Goal: Task Accomplishment & Management: Use online tool/utility

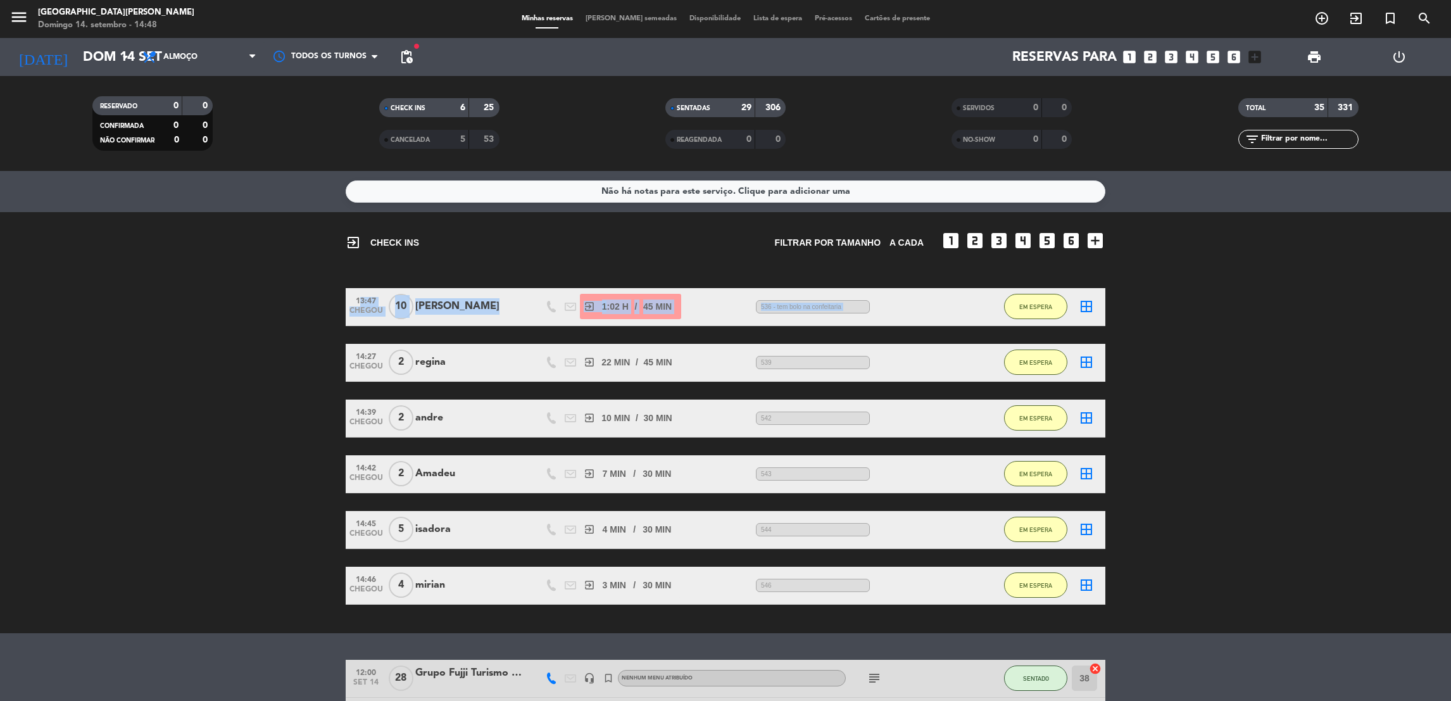
drag, startPoint x: 1023, startPoint y: 284, endPoint x: 1031, endPoint y: 305, distance: 23.0
click at [1031, 305] on div "exit_to_app CHECK INS Filtrar por tamanho A CADA looks_one looks_two looks_3 lo…" at bounding box center [725, 422] width 1451 height 421
click at [1031, 305] on span "EM ESPERA" at bounding box center [1035, 306] width 33 height 7
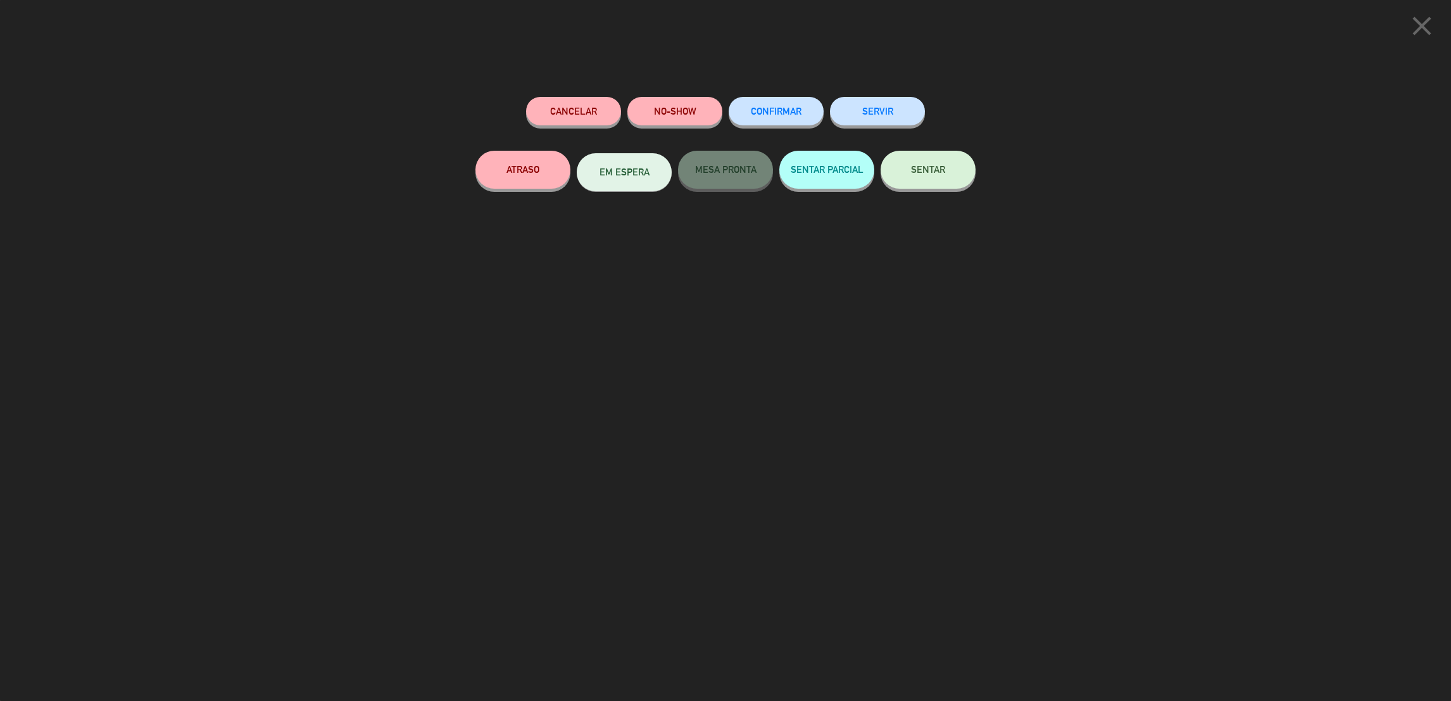
click at [1424, 11] on icon "close" at bounding box center [1422, 26] width 32 height 32
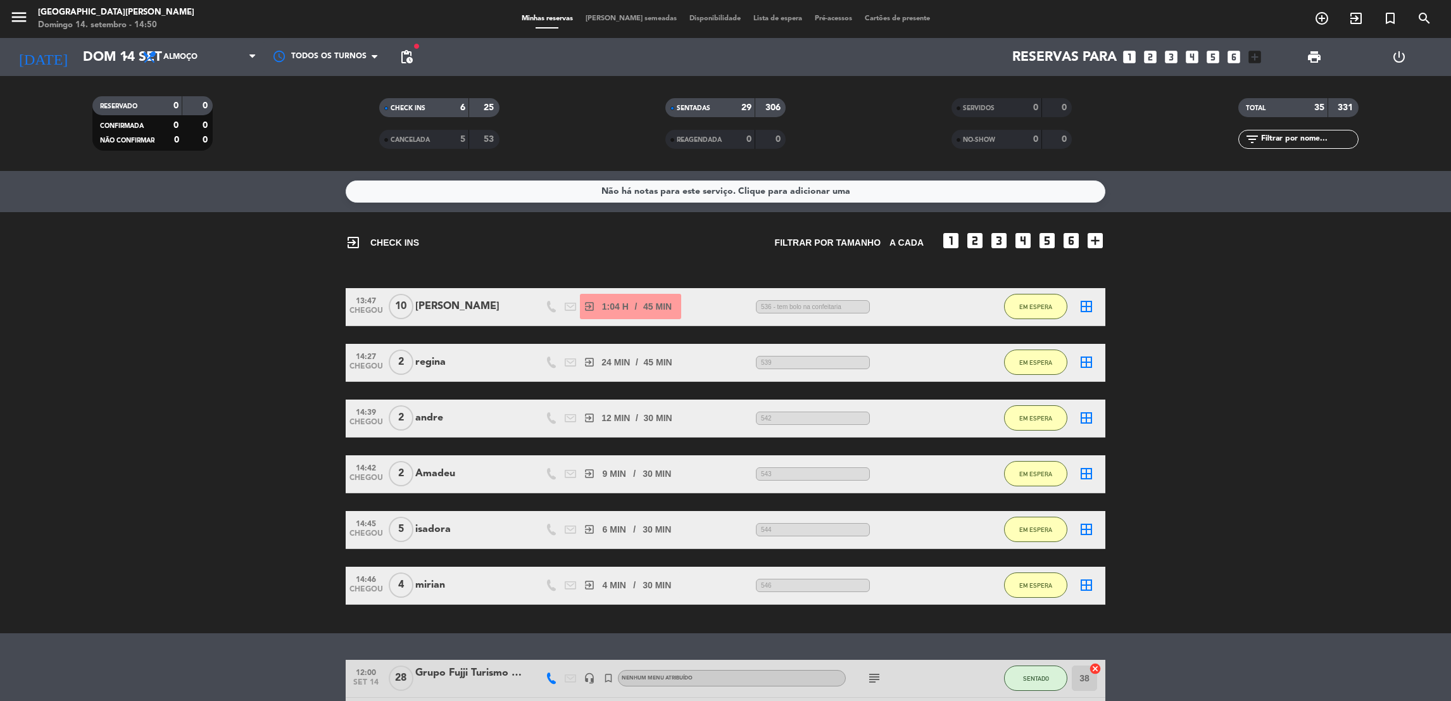
click at [1233, 361] on bookings-row "13:47 CHEGOU 10 sergio exit_to_app 1:04 H / 45 MIN sms 536 - tem bolo na confei…" at bounding box center [725, 446] width 1451 height 317
click at [1353, 23] on icon "exit_to_app" at bounding box center [1355, 18] width 15 height 15
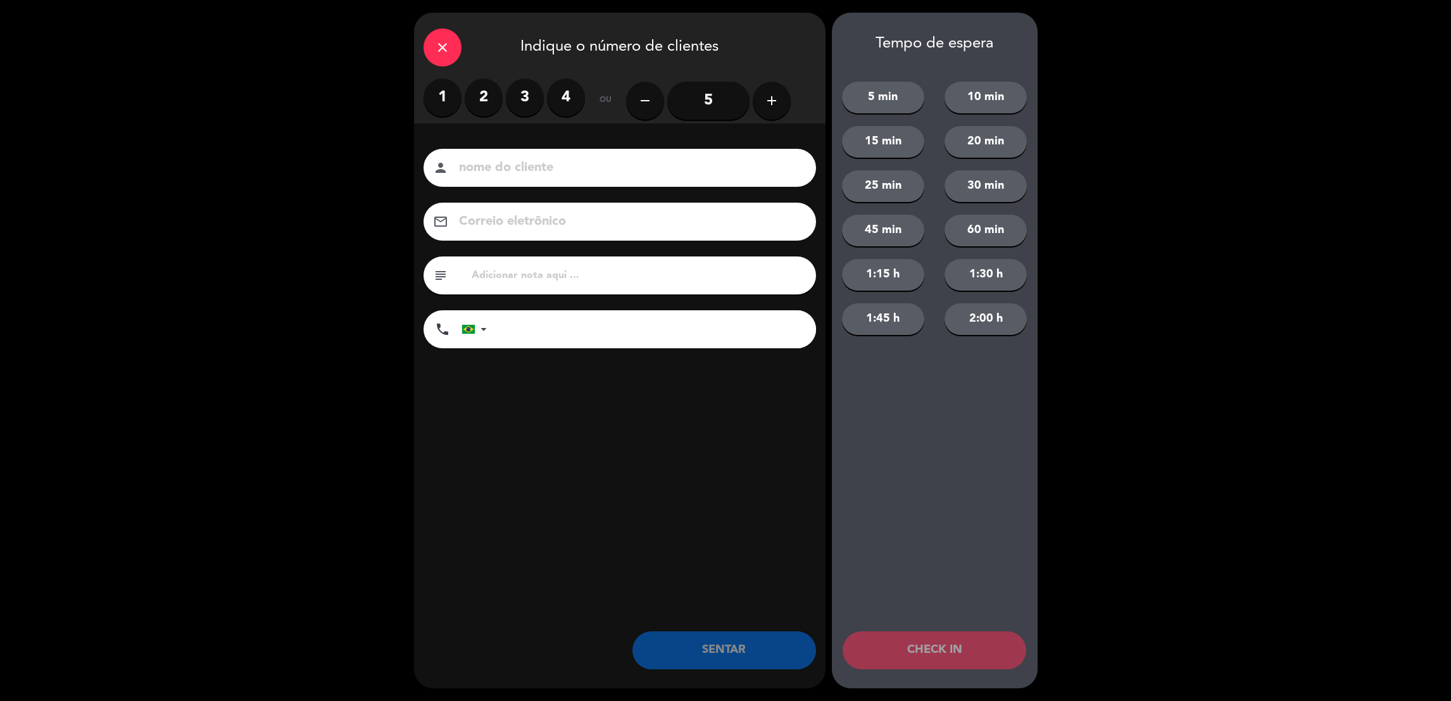
click at [612, 282] on input "text" at bounding box center [638, 275] width 336 height 18
type input "547"
click at [487, 163] on input at bounding box center [629, 168] width 342 height 22
type input "[PERSON_NAME]"
drag, startPoint x: 485, startPoint y: 91, endPoint x: 469, endPoint y: 97, distance: 17.0
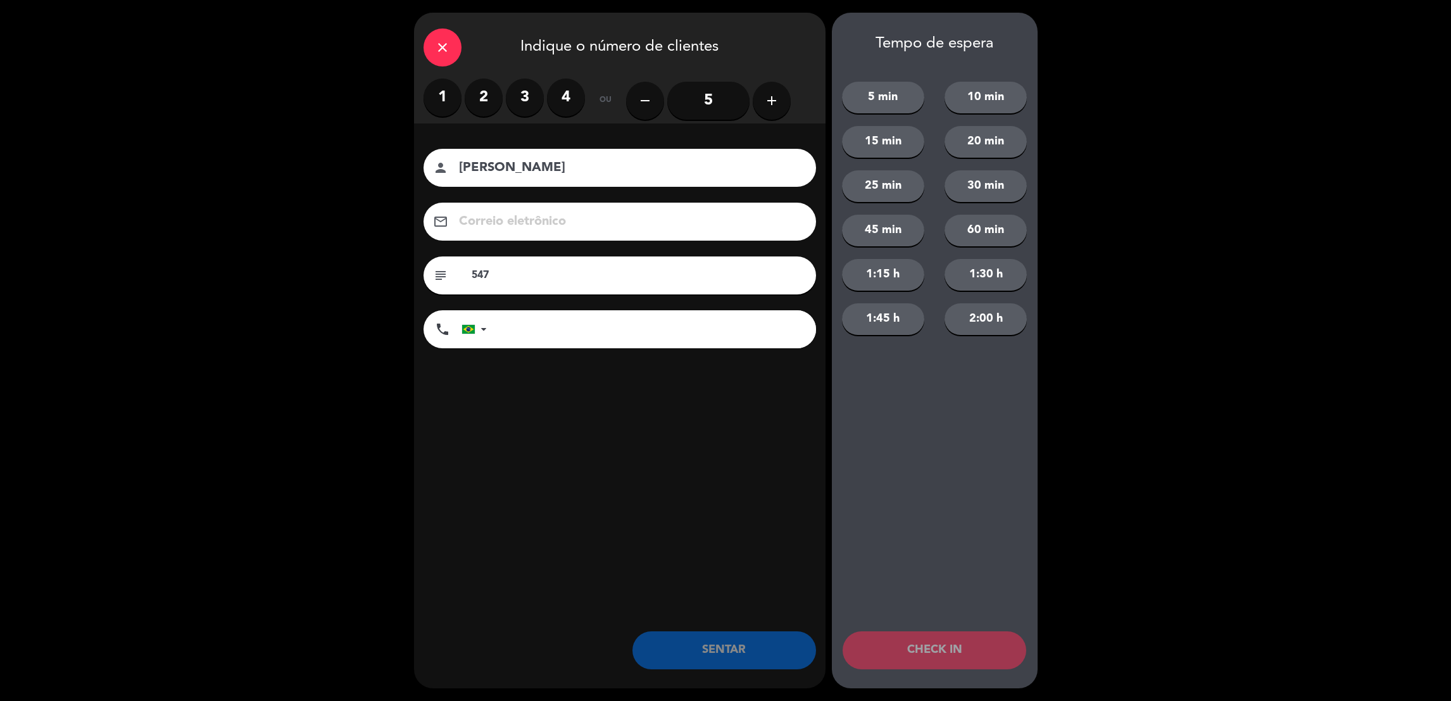
click at [469, 97] on label "2" at bounding box center [484, 97] width 38 height 38
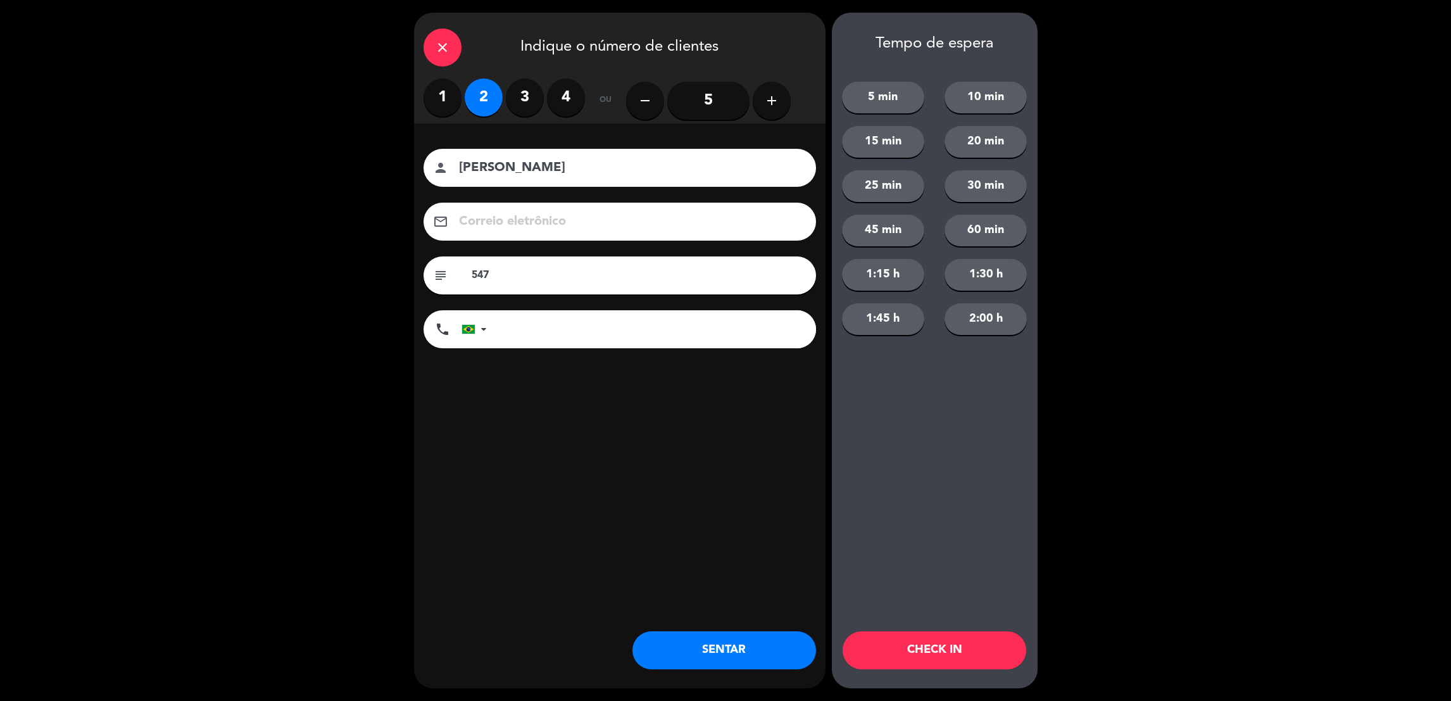
click at [469, 97] on label "2" at bounding box center [484, 97] width 38 height 38
click at [970, 173] on button "30 min" at bounding box center [985, 186] width 82 height 32
click at [945, 639] on button "CHECK IN" at bounding box center [935, 650] width 184 height 38
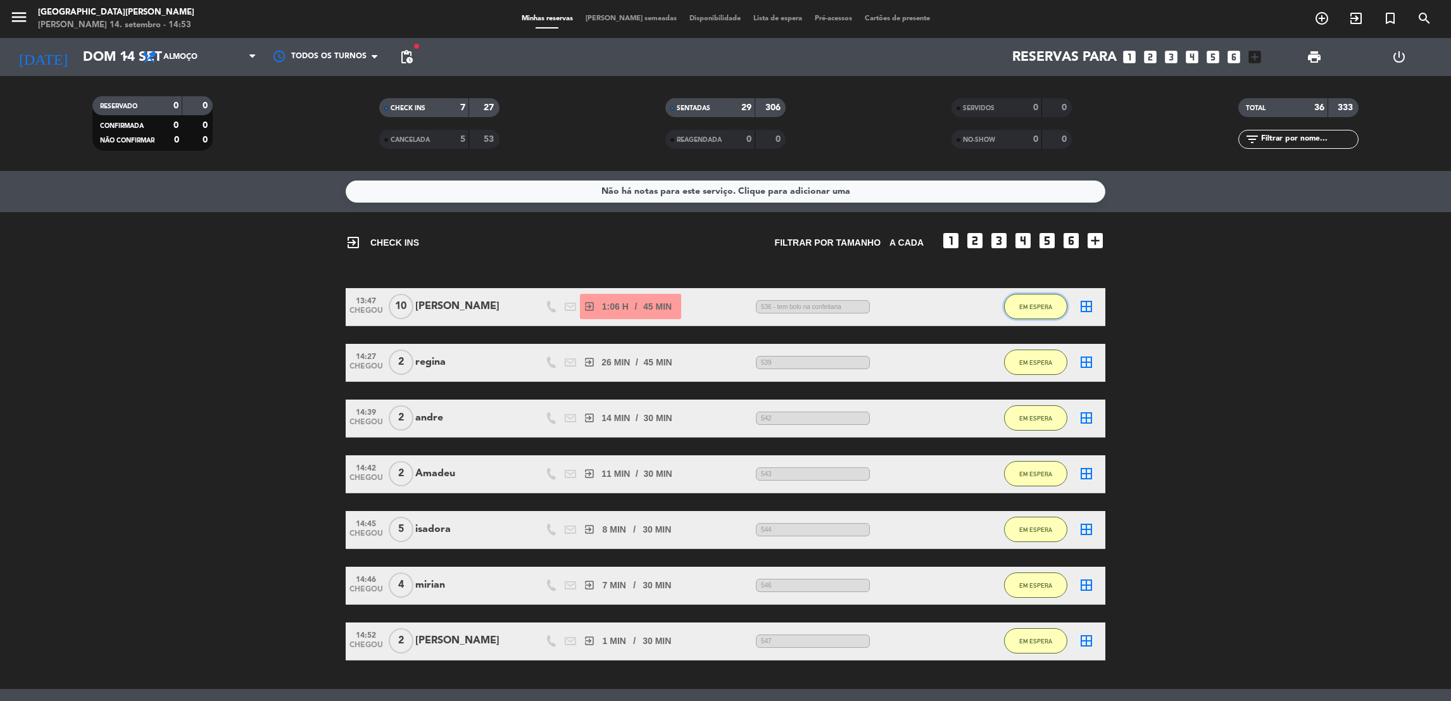
click at [1043, 303] on span "EM ESPERA" at bounding box center [1035, 306] width 33 height 7
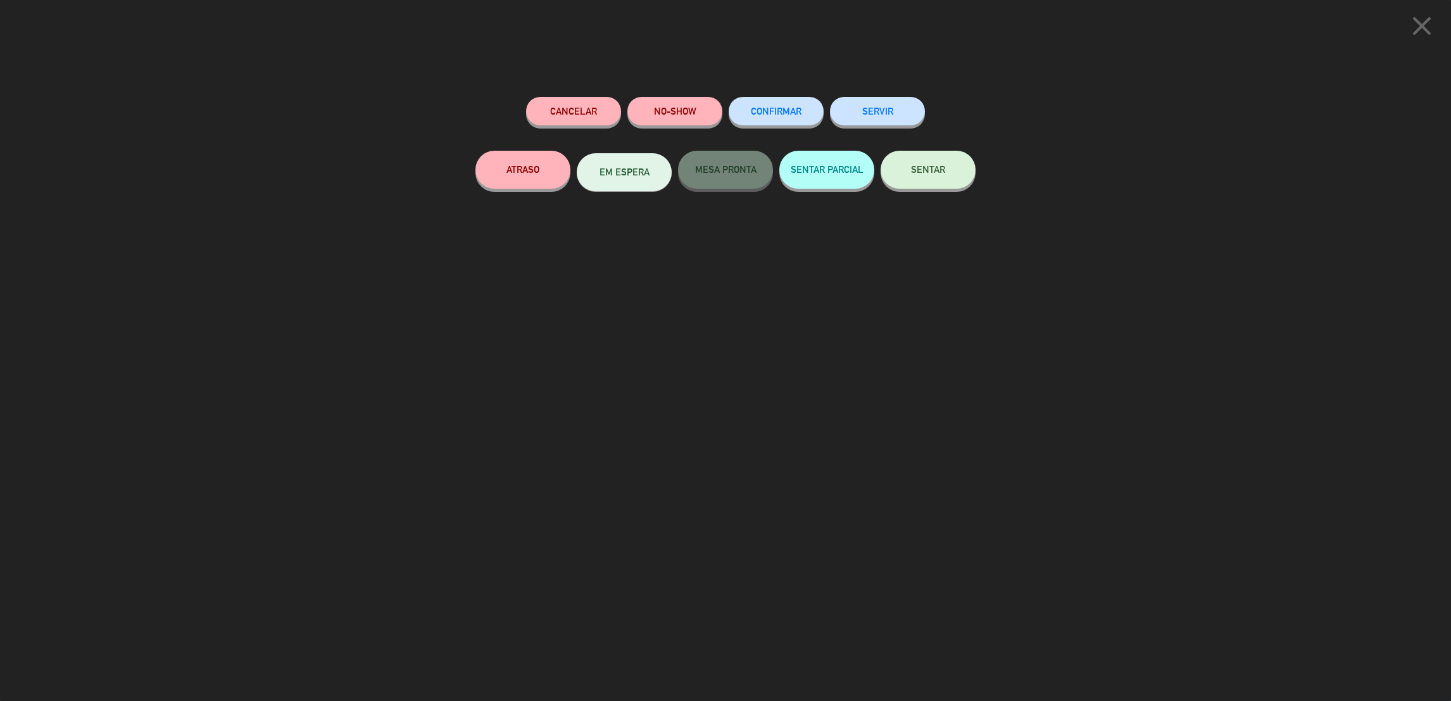
click at [1429, 16] on icon "close" at bounding box center [1422, 26] width 32 height 32
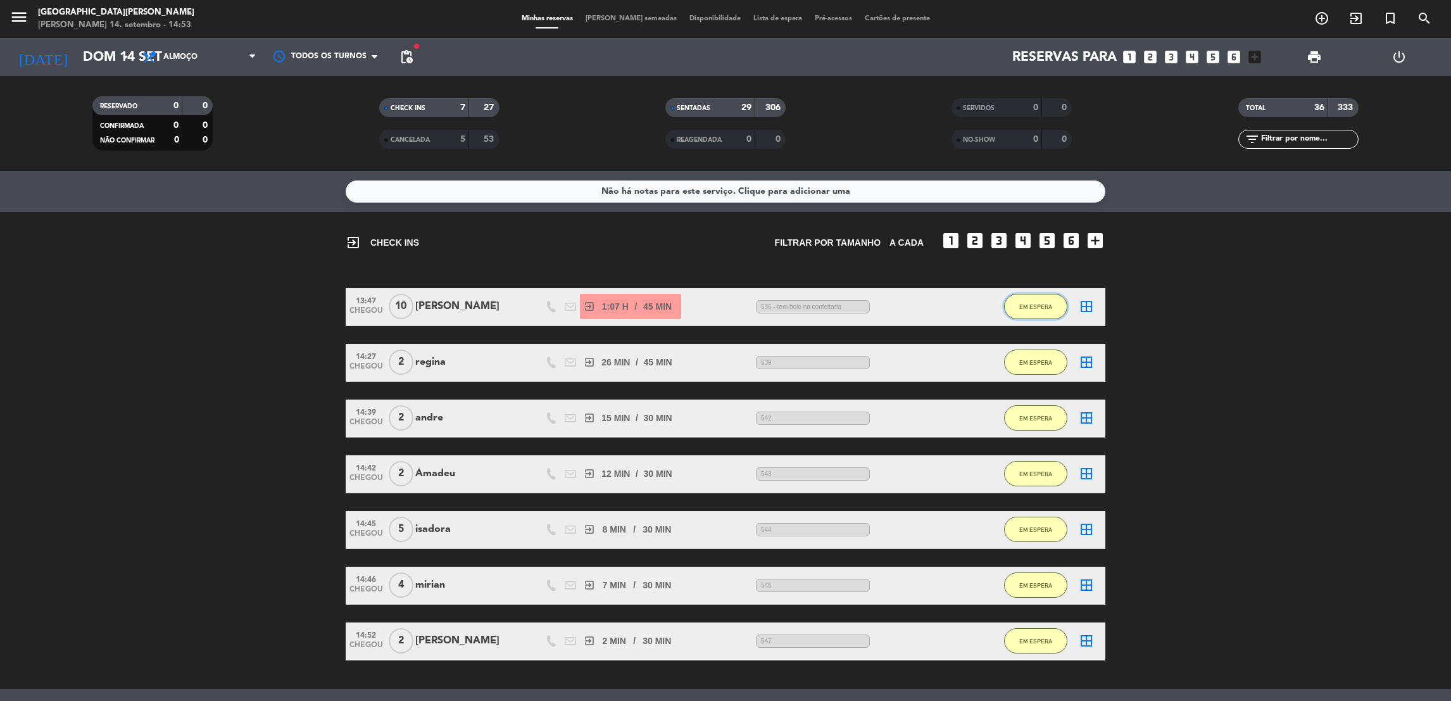
click at [1050, 309] on button "EM ESPERA" at bounding box center [1035, 306] width 63 height 25
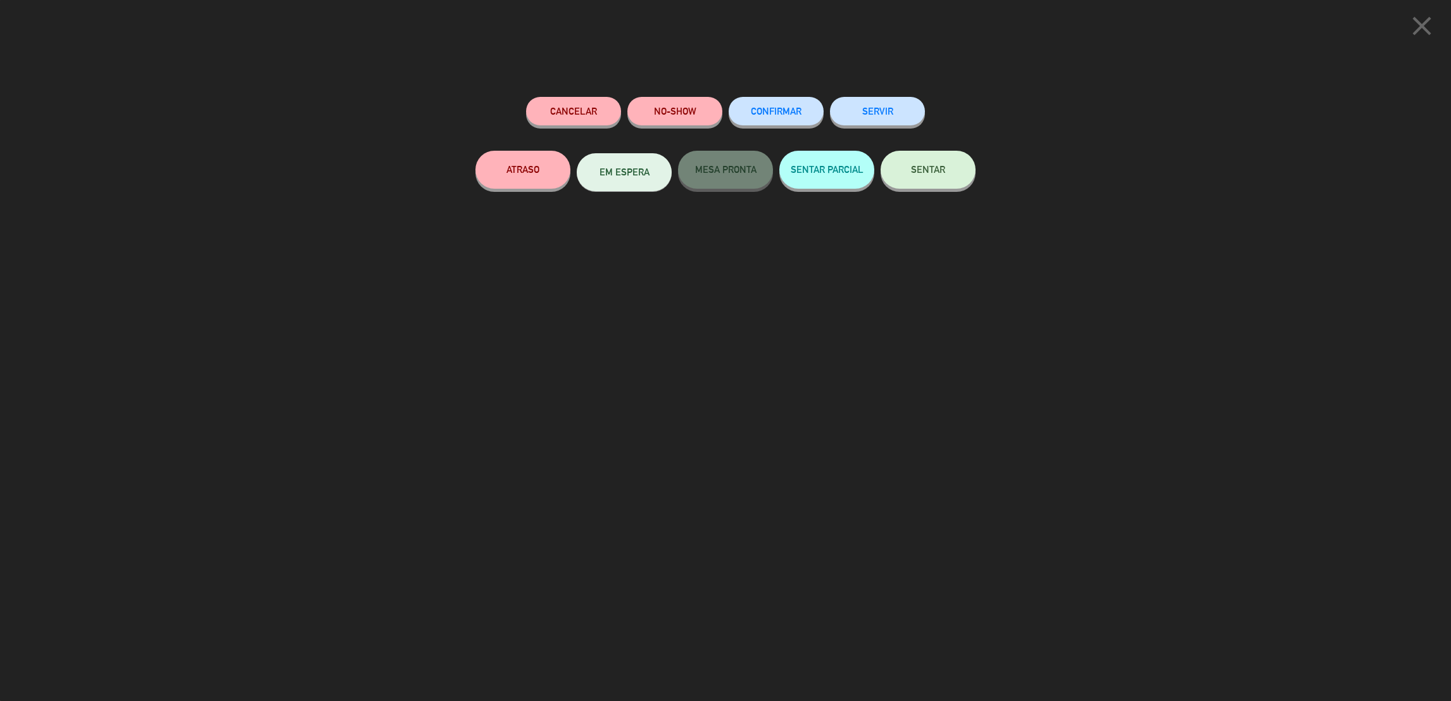
click at [924, 166] on span "SENTAR" at bounding box center [928, 169] width 34 height 11
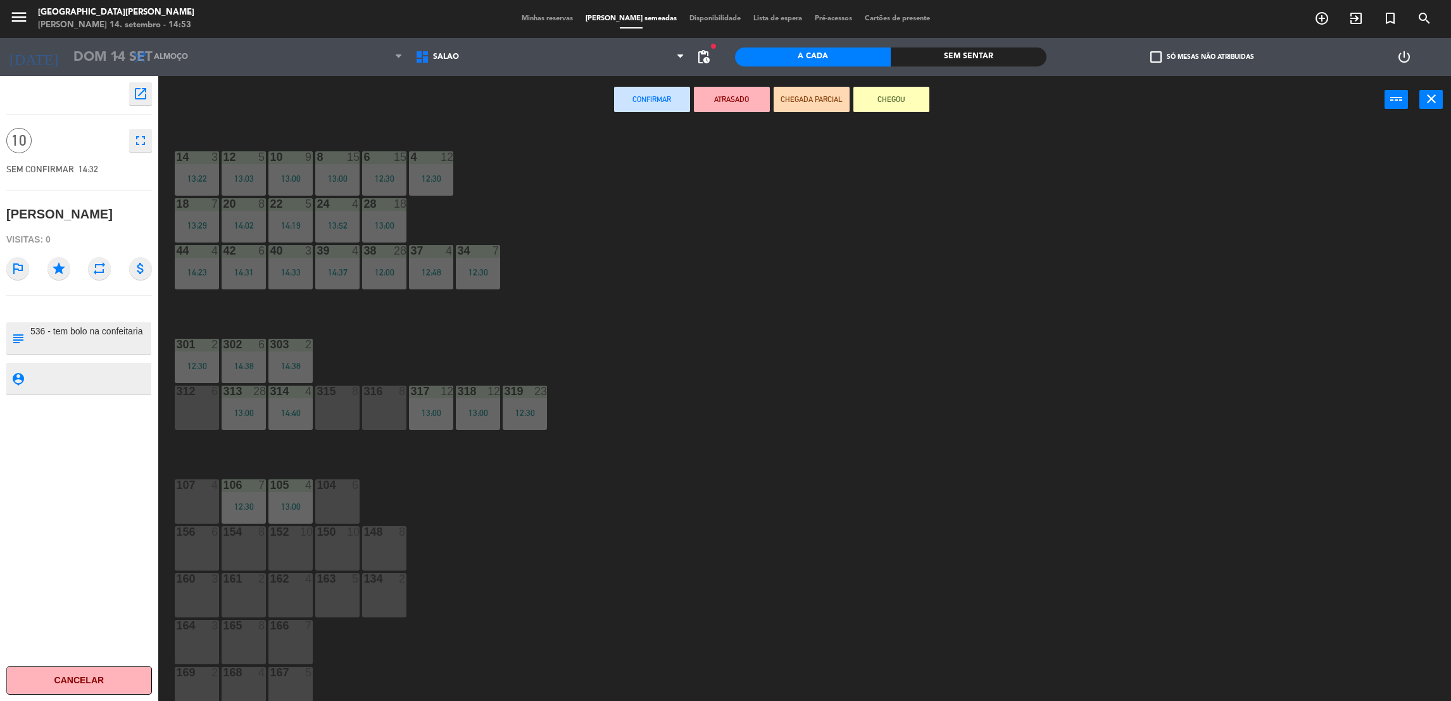
click at [199, 406] on div "312 6" at bounding box center [197, 407] width 44 height 44
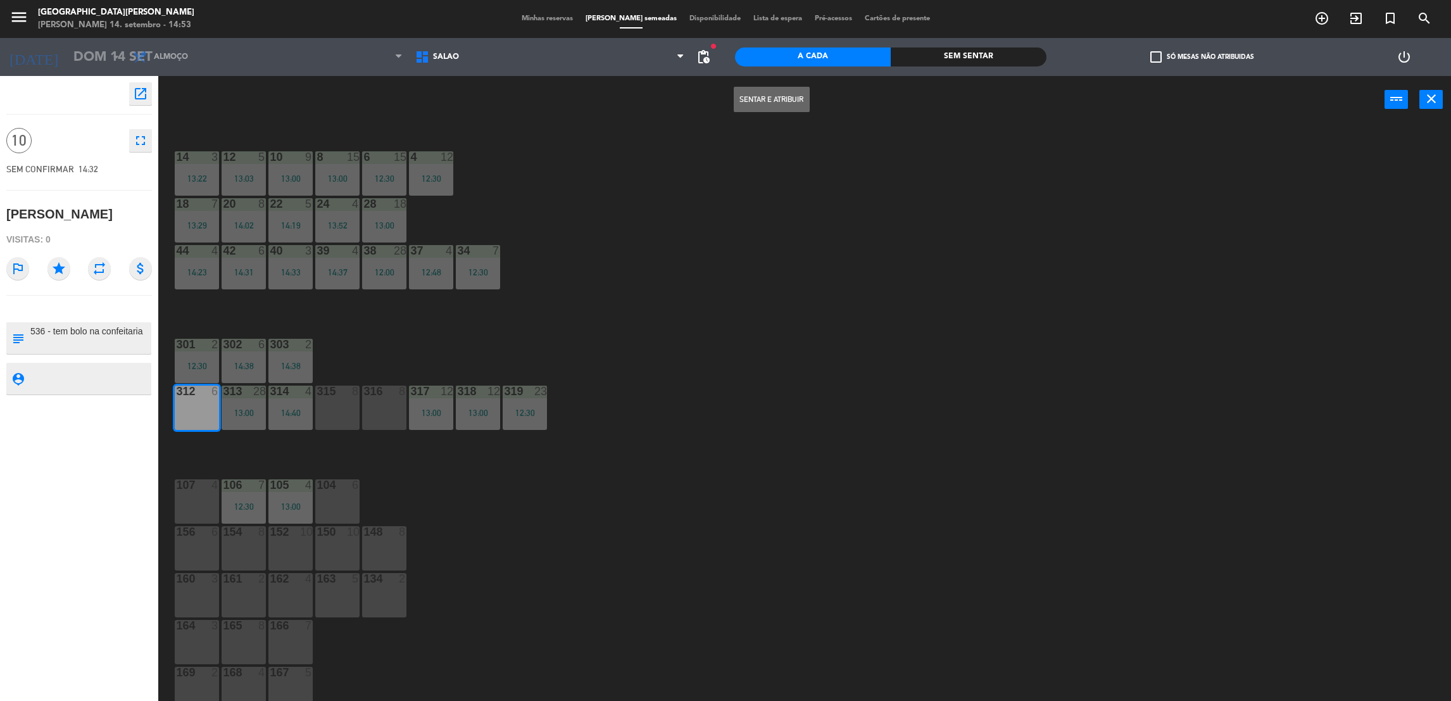
click at [784, 87] on button "Sentar e Atribuir" at bounding box center [772, 99] width 76 height 25
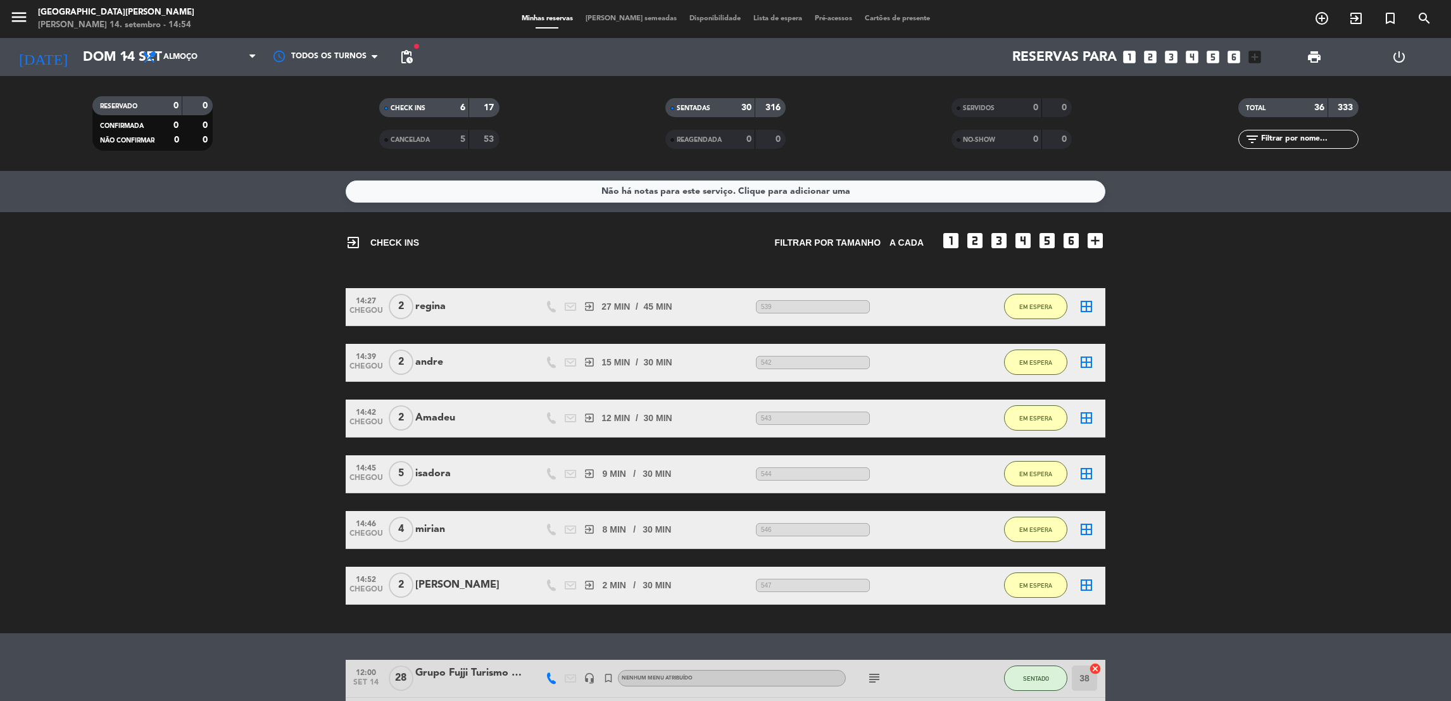
click at [780, 329] on div "14:27 CHEGOU 2 [PERSON_NAME] exit_to_app 27 MIN / 45 MIN sms 539 EM ESPERA bord…" at bounding box center [726, 446] width 760 height 317
click at [1043, 356] on button "EM ESPERA" at bounding box center [1035, 361] width 63 height 25
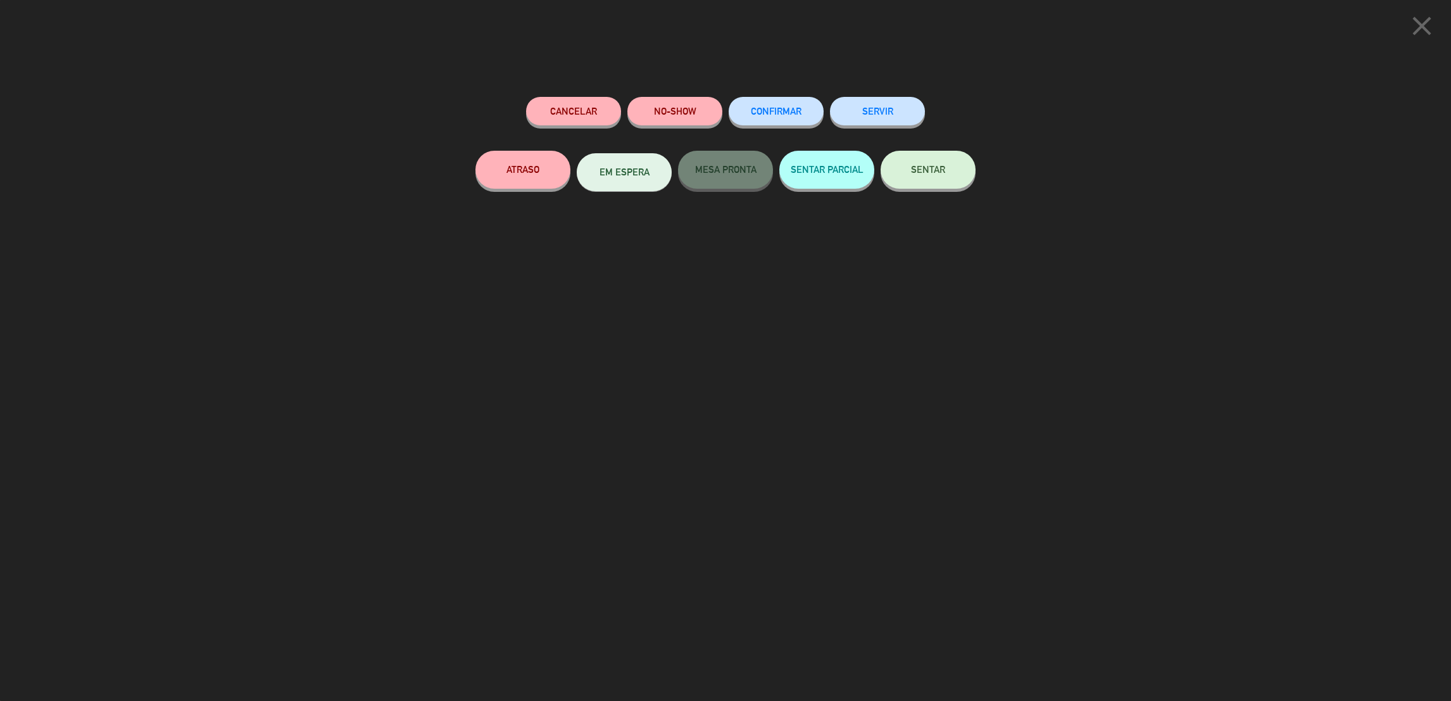
click at [894, 182] on button "SENTAR" at bounding box center [928, 170] width 95 height 38
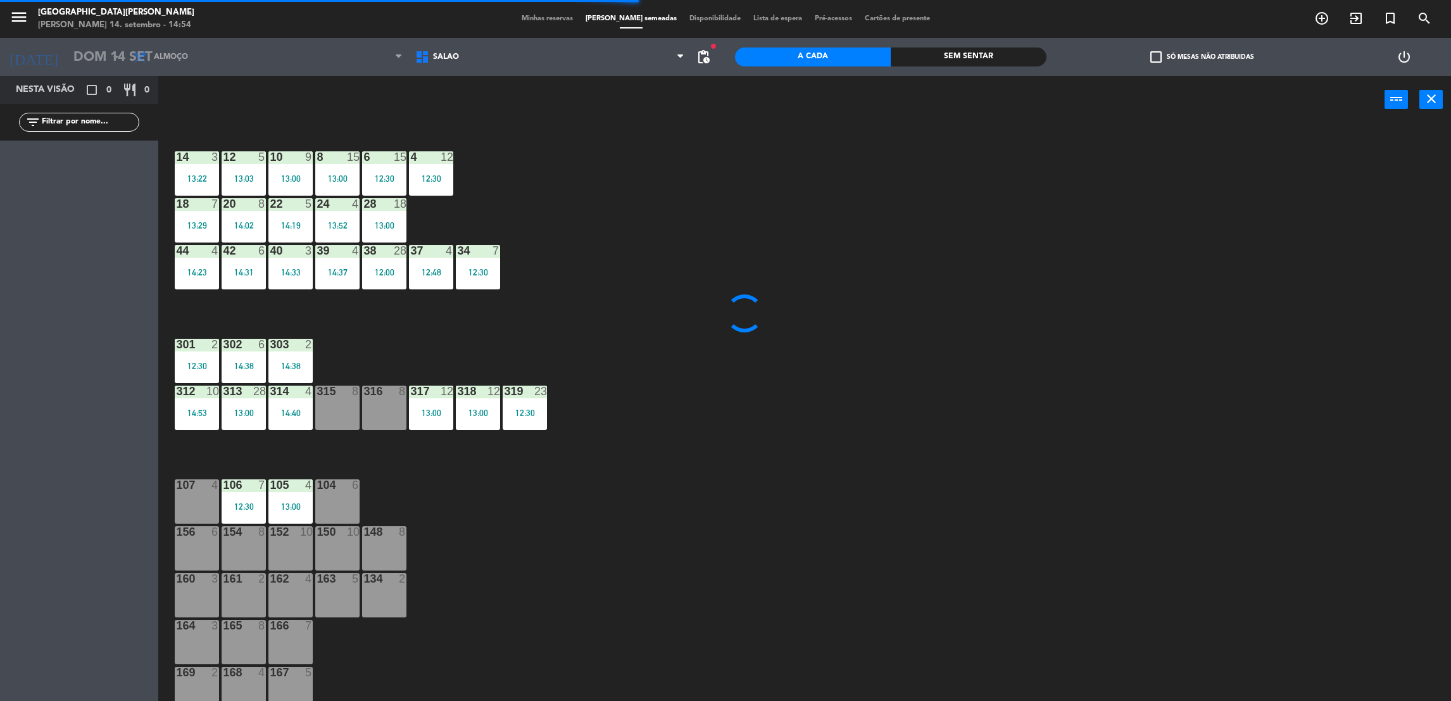
click at [347, 398] on div "315 8" at bounding box center [337, 407] width 44 height 44
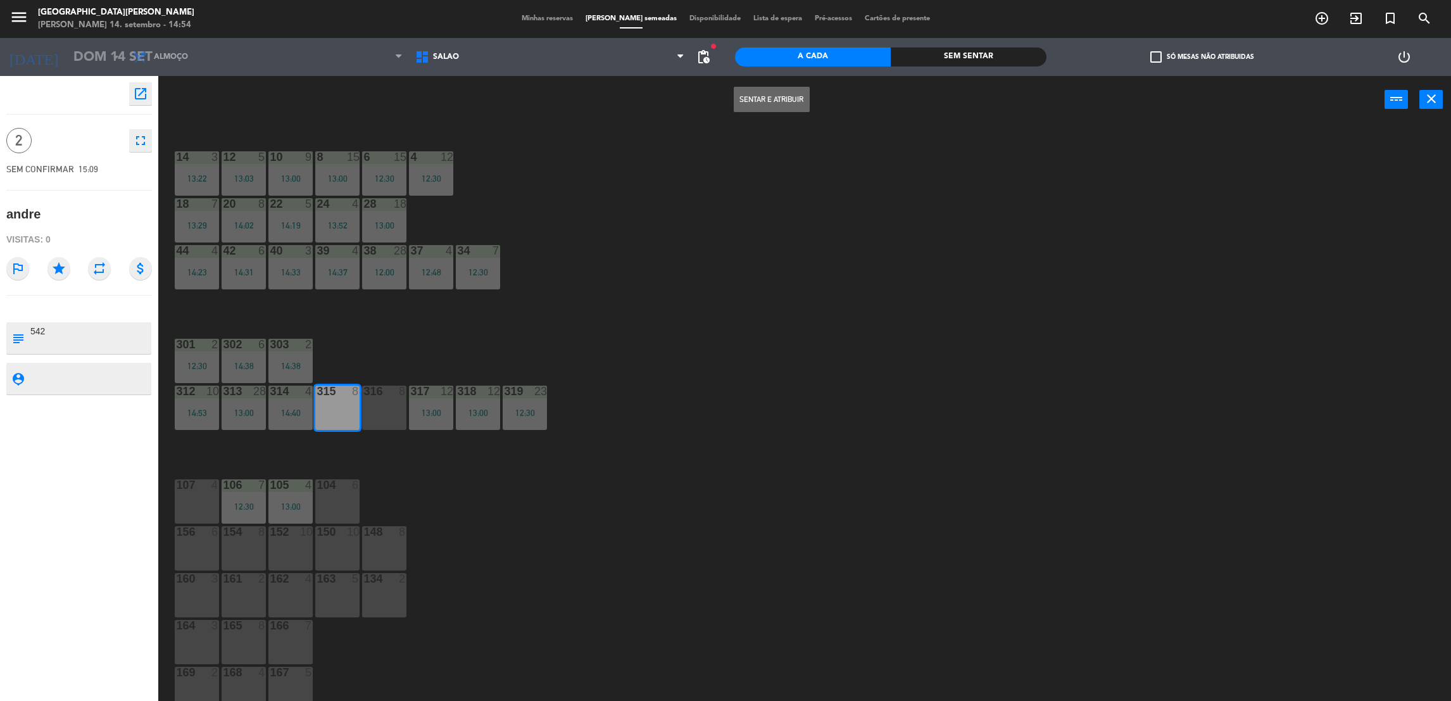
drag, startPoint x: 780, startPoint y: 110, endPoint x: 780, endPoint y: 99, distance: 10.1
click at [780, 99] on button "Sentar e Atribuir" at bounding box center [772, 99] width 76 height 25
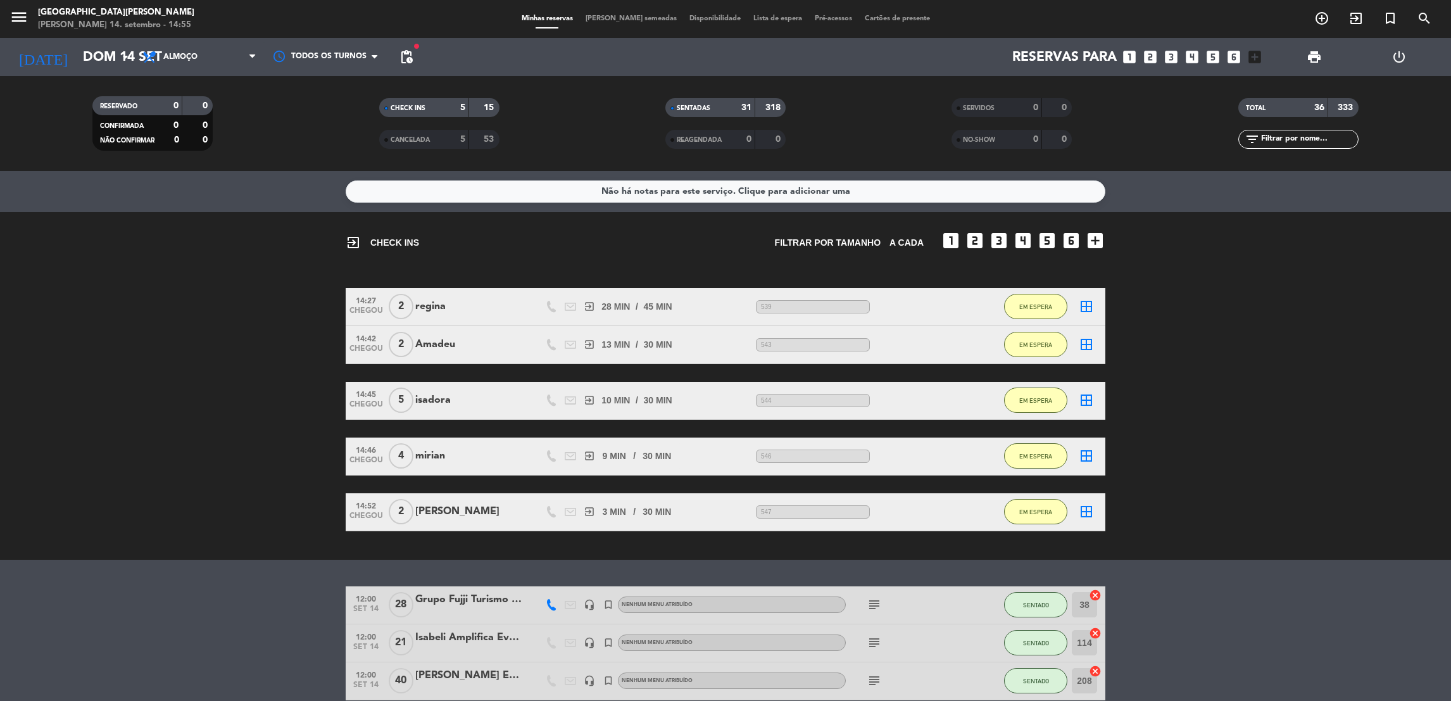
click at [1374, 388] on bookings-row "14:27 CHEGOU 2 [PERSON_NAME] exit_to_app 28 MIN / 45 MIN sms 539 EM ESPERA bord…" at bounding box center [725, 409] width 1451 height 243
click at [1358, 16] on icon "exit_to_app" at bounding box center [1355, 18] width 15 height 15
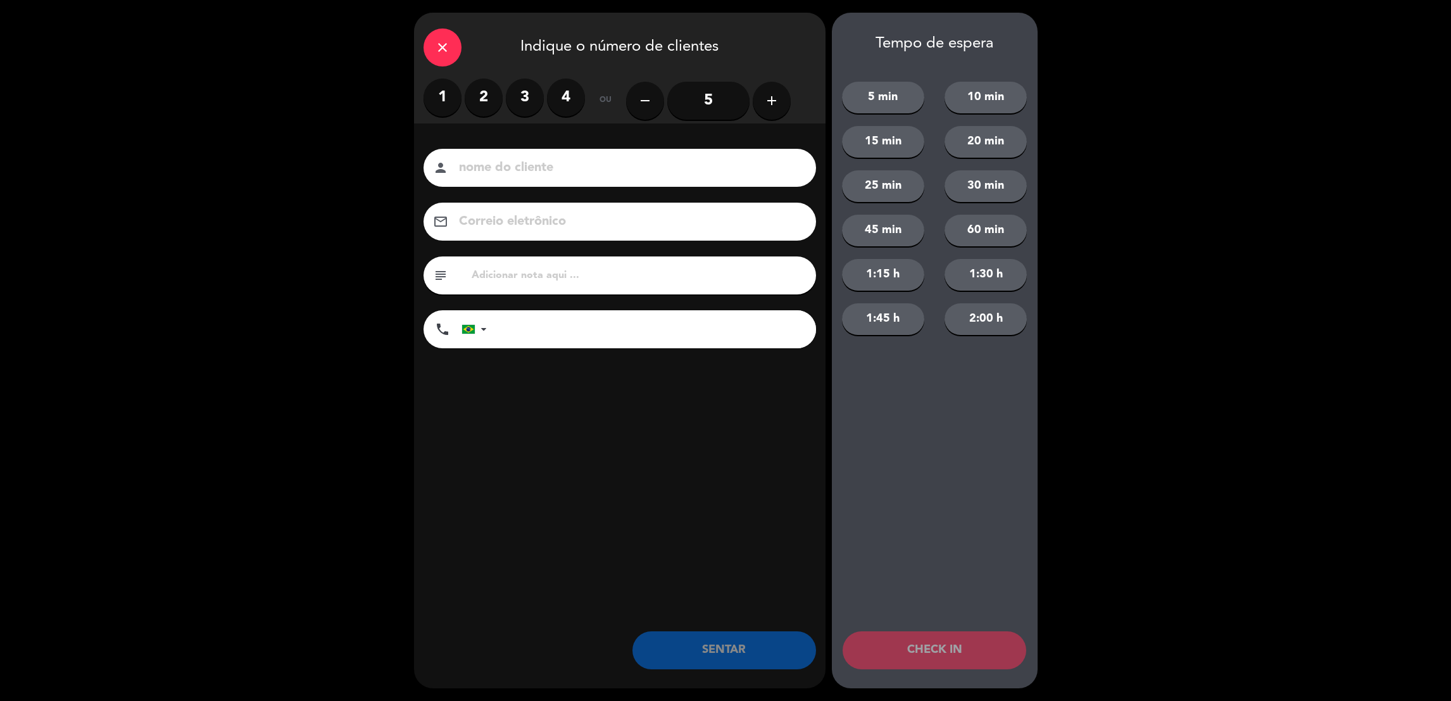
click at [704, 103] on input "5" at bounding box center [708, 101] width 82 height 38
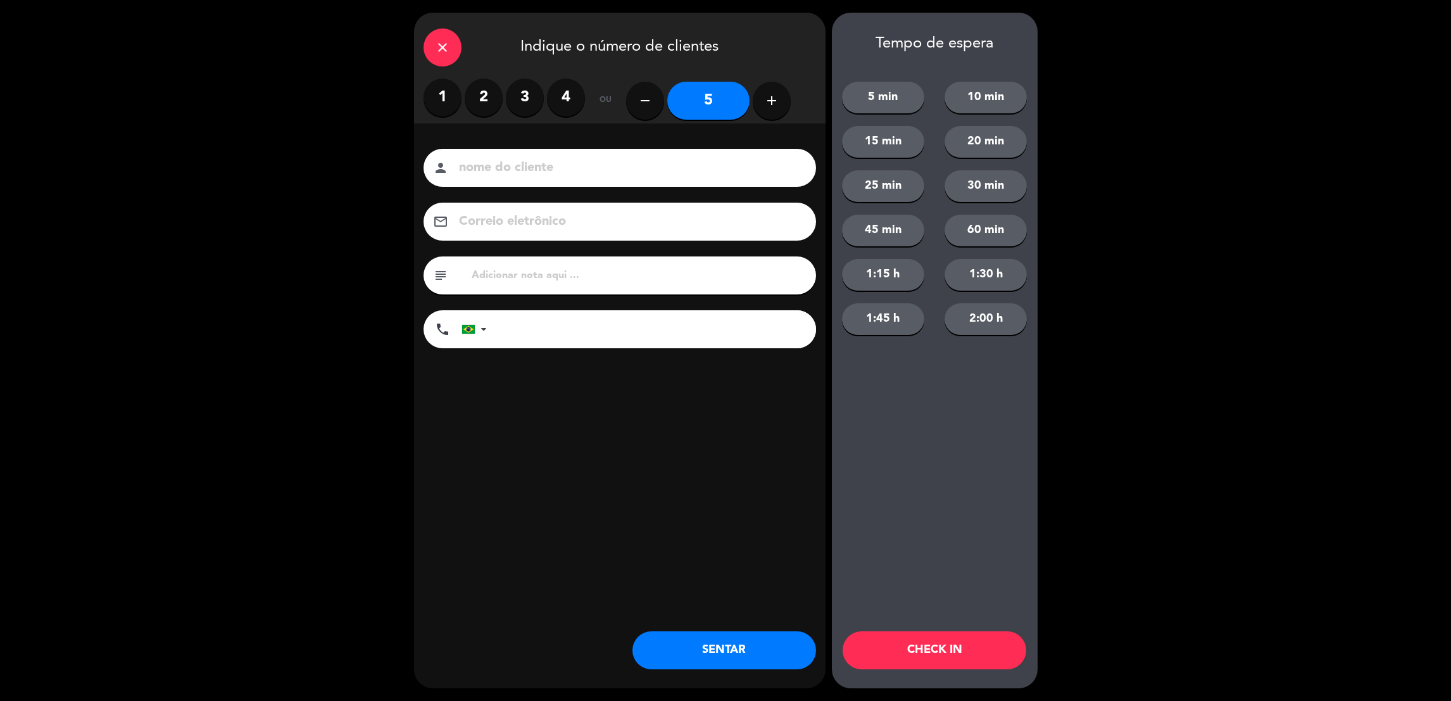
click at [955, 184] on button "30 min" at bounding box center [985, 186] width 82 height 32
click at [732, 163] on input at bounding box center [629, 168] width 342 height 22
type input "q"
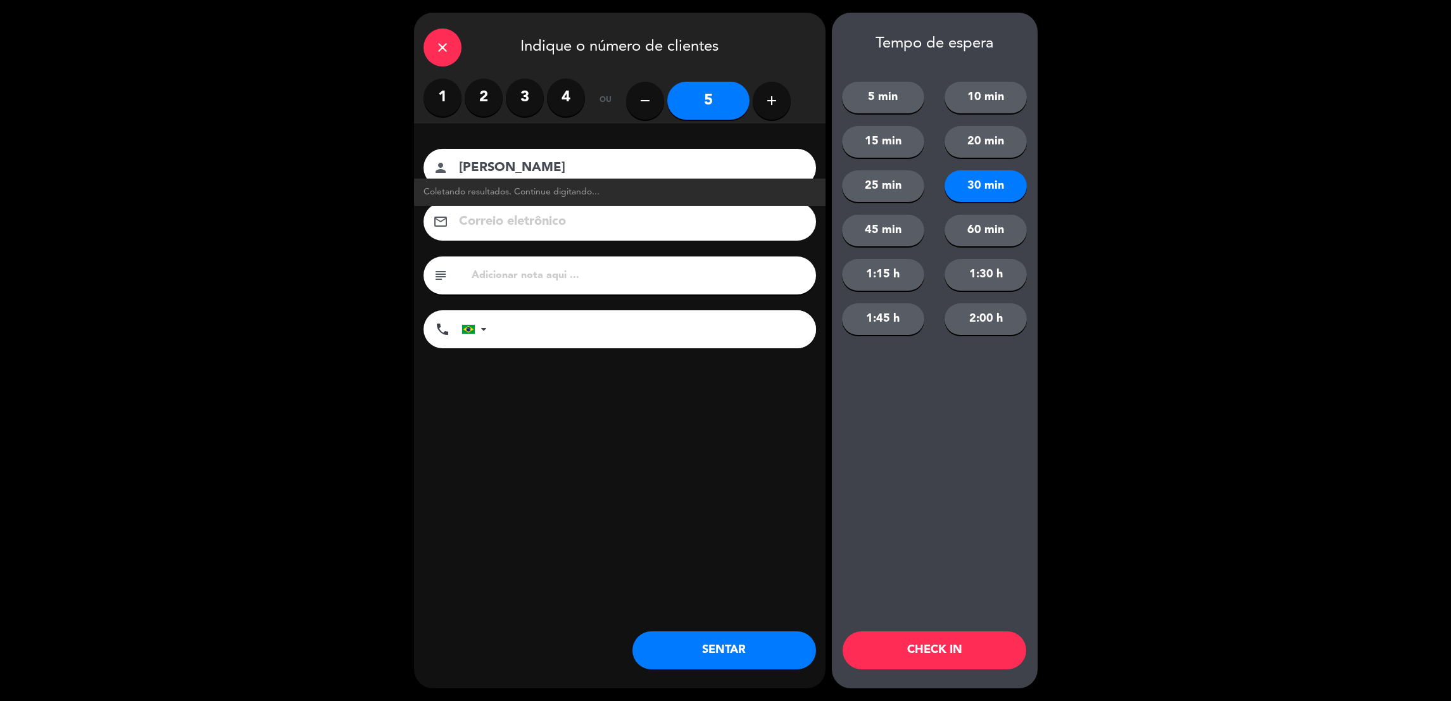
type input "[PERSON_NAME]"
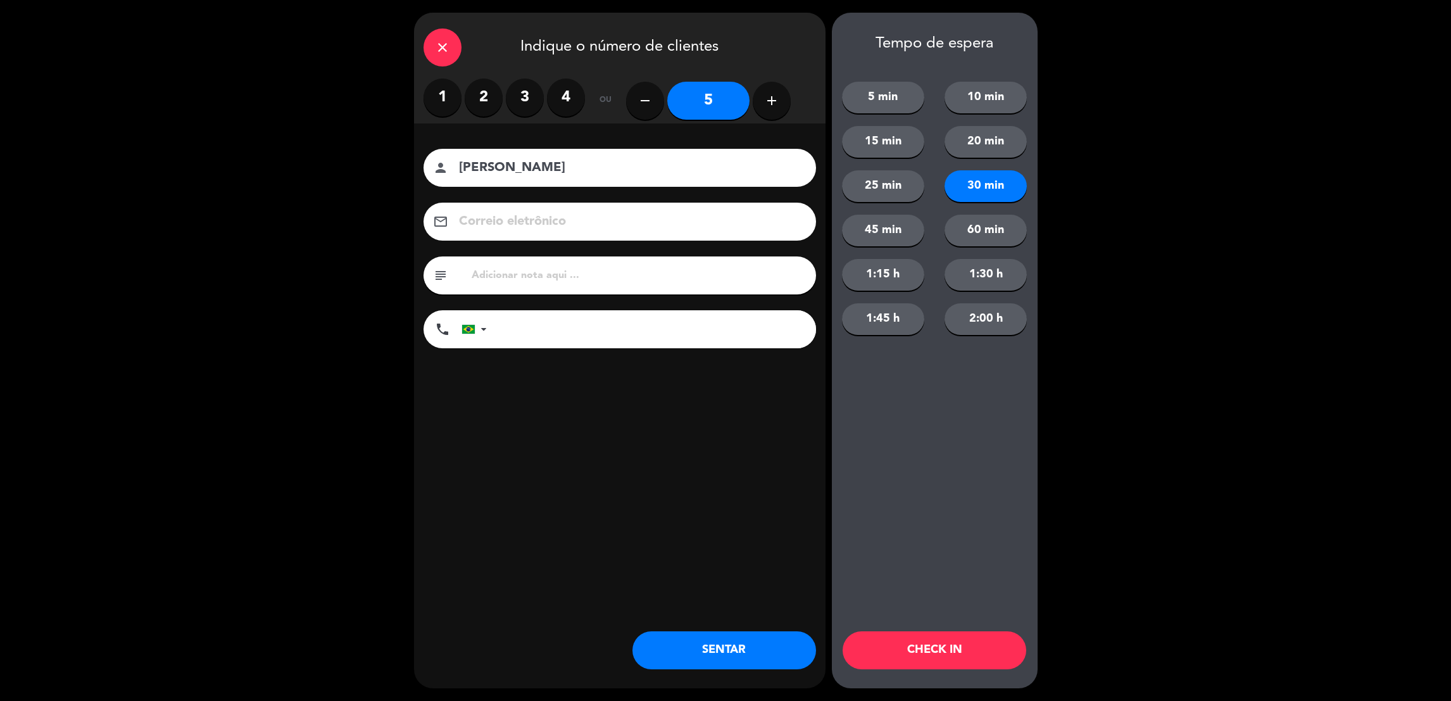
drag, startPoint x: 614, startPoint y: 286, endPoint x: 613, endPoint y: 272, distance: 13.9
click at [613, 272] on div "subject" at bounding box center [619, 275] width 392 height 38
click at [613, 272] on input "text" at bounding box center [638, 275] width 336 height 18
type input "548"
click at [952, 652] on button "CHECK IN" at bounding box center [935, 650] width 184 height 38
